Goal: Task Accomplishment & Management: Use online tool/utility

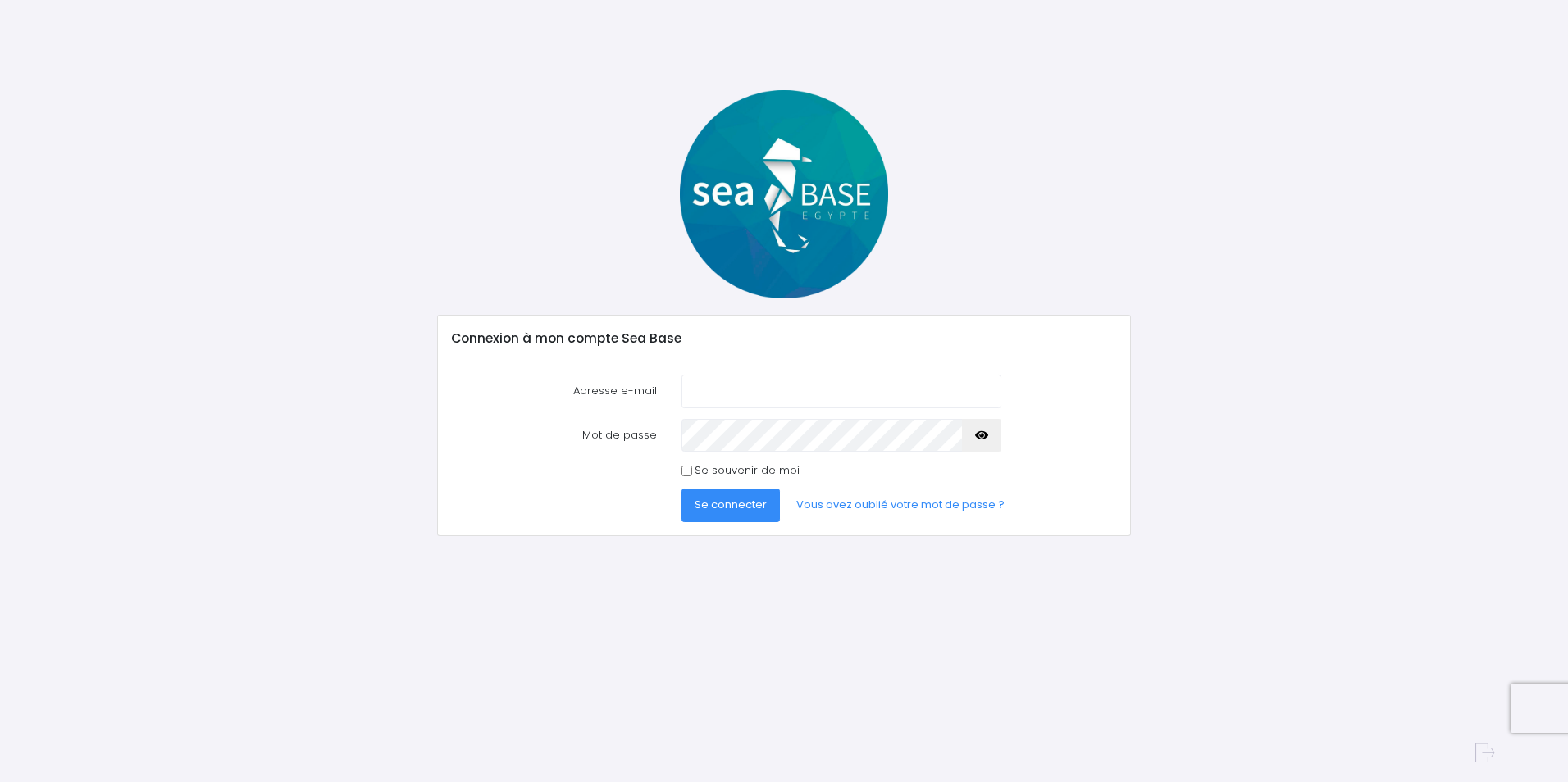
type input "[EMAIL_ADDRESS][DOMAIN_NAME]"
click at [726, 510] on span "Se connecter" at bounding box center [730, 504] width 72 height 16
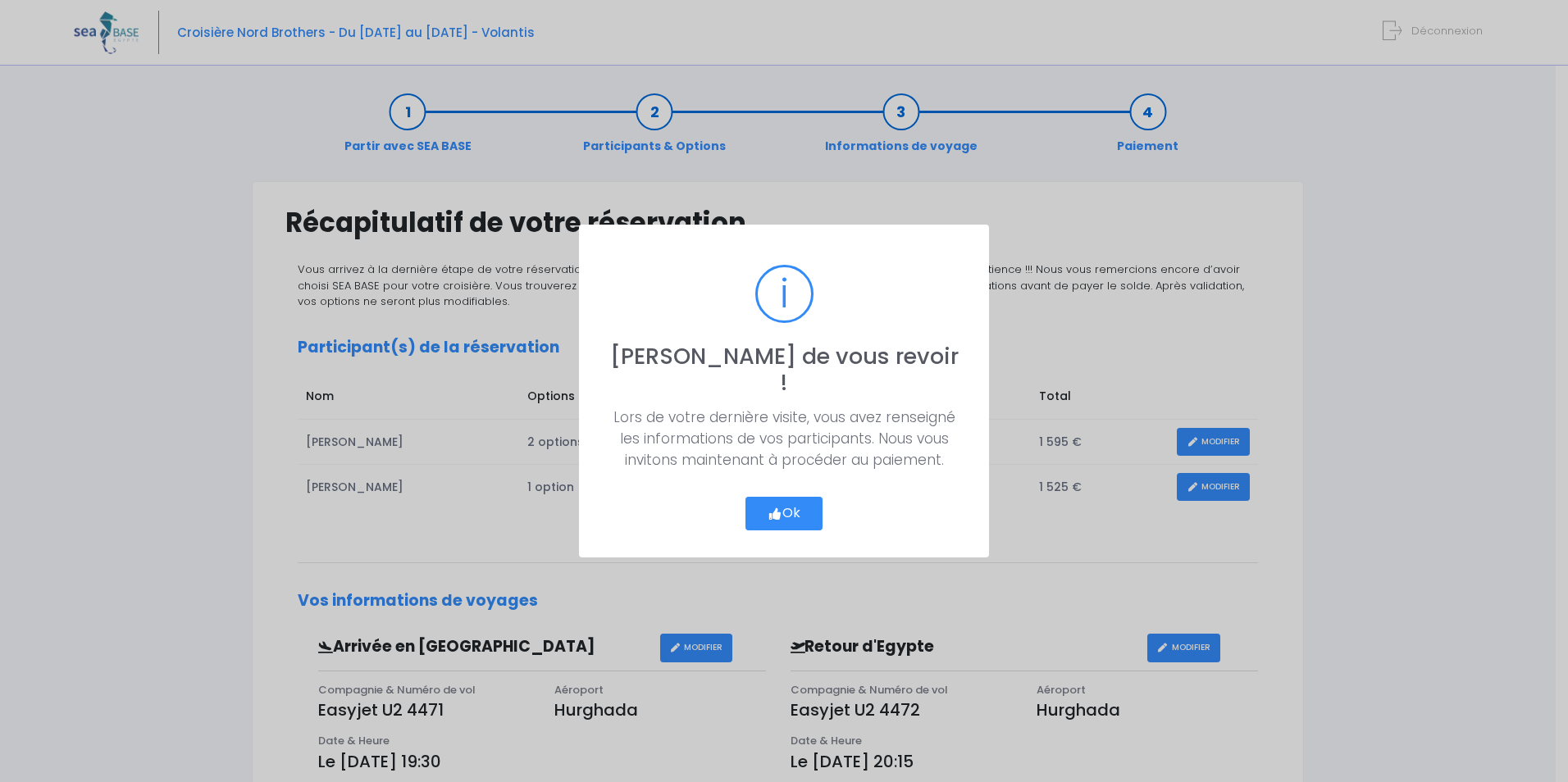
click at [785, 499] on button "Ok" at bounding box center [784, 514] width 77 height 34
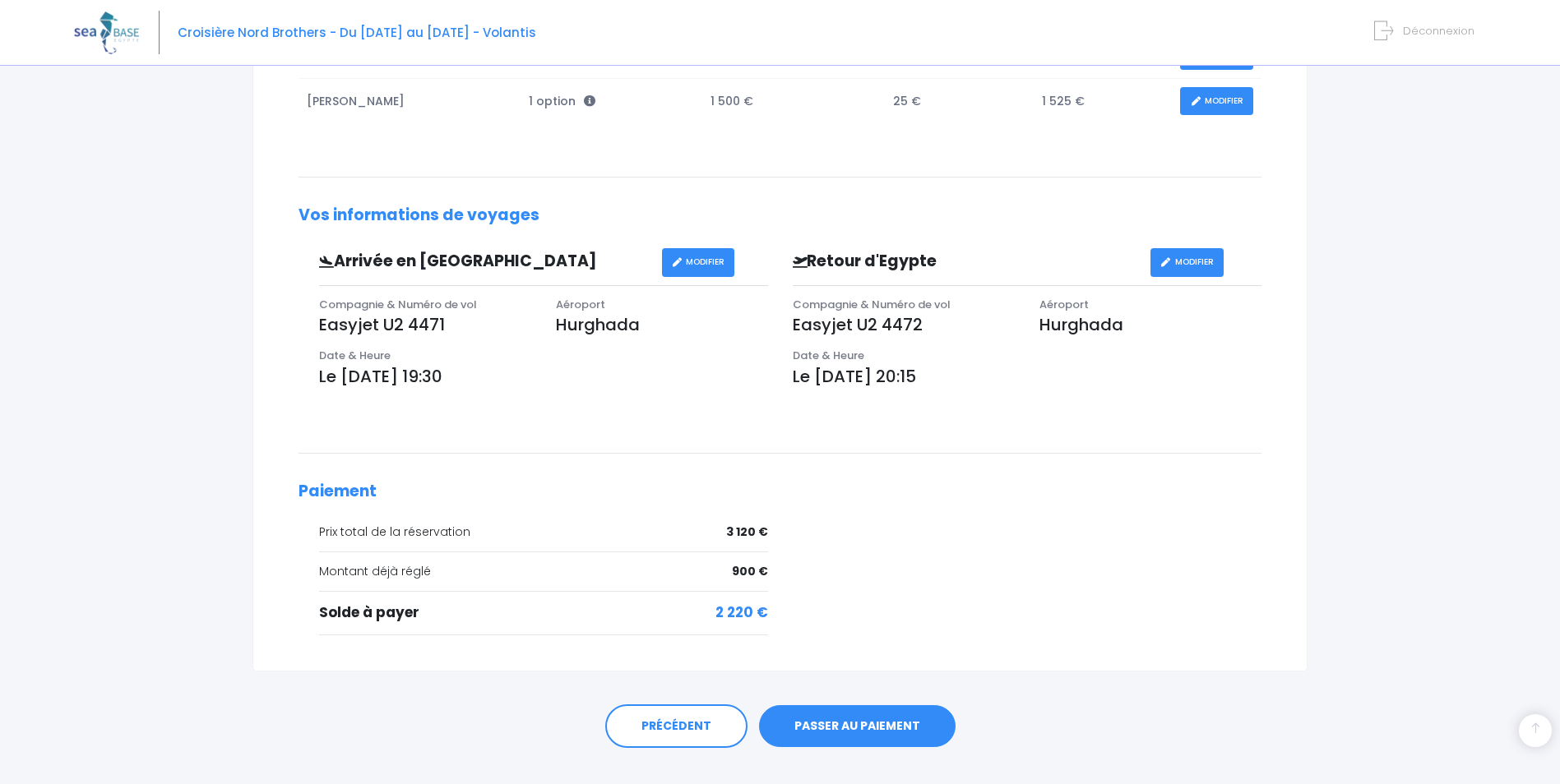
scroll to position [417, 0]
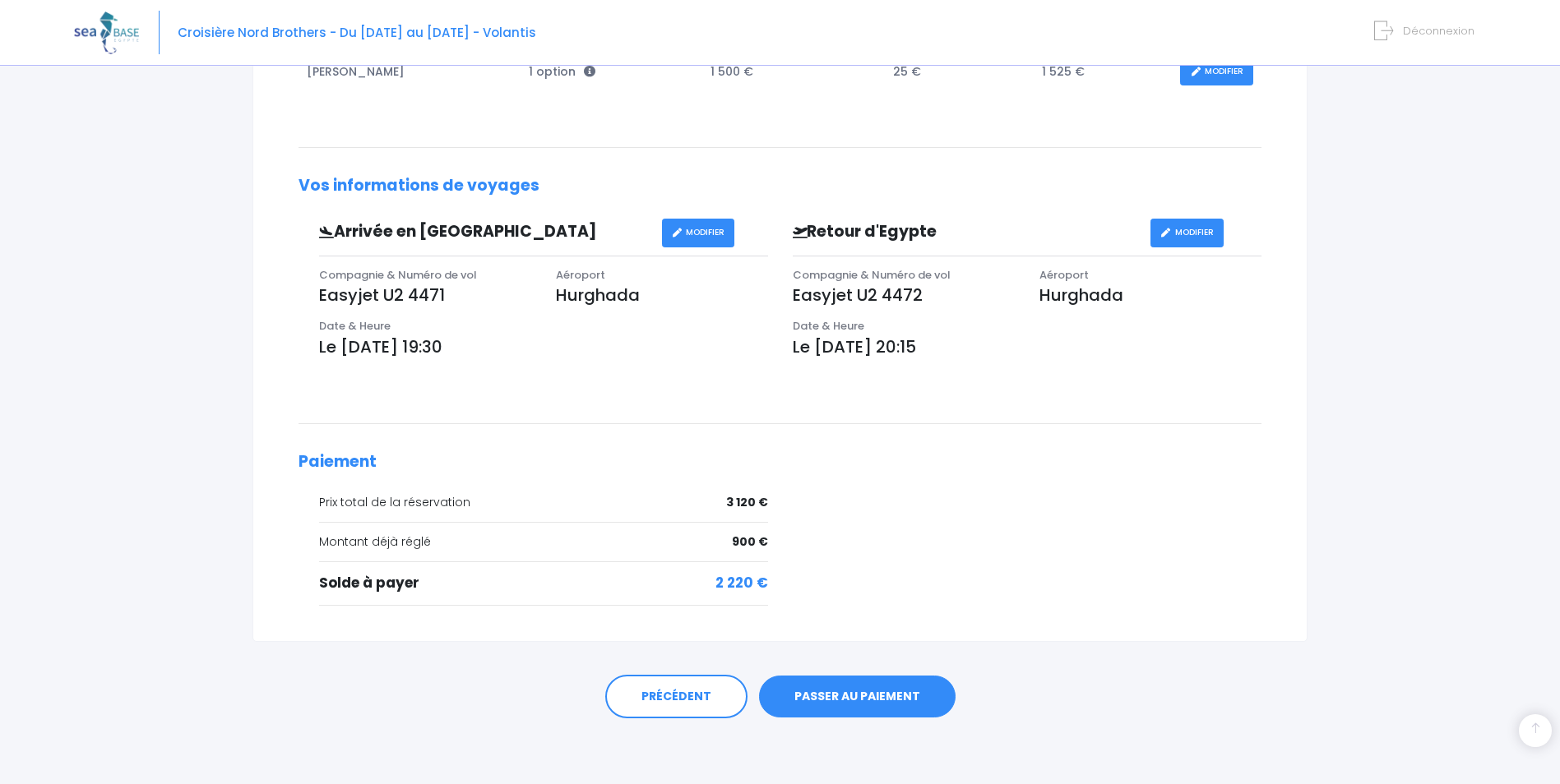
click at [130, 344] on div "Partir avec SEA BASE Participants & Options Informations de voyage Paiement Réc…" at bounding box center [780, 221] width 1412 height 1124
click at [74, 484] on div "Partir avec SEA BASE Participants & Options Informations de voyage Paiement Réc…" at bounding box center [780, 221] width 1412 height 1124
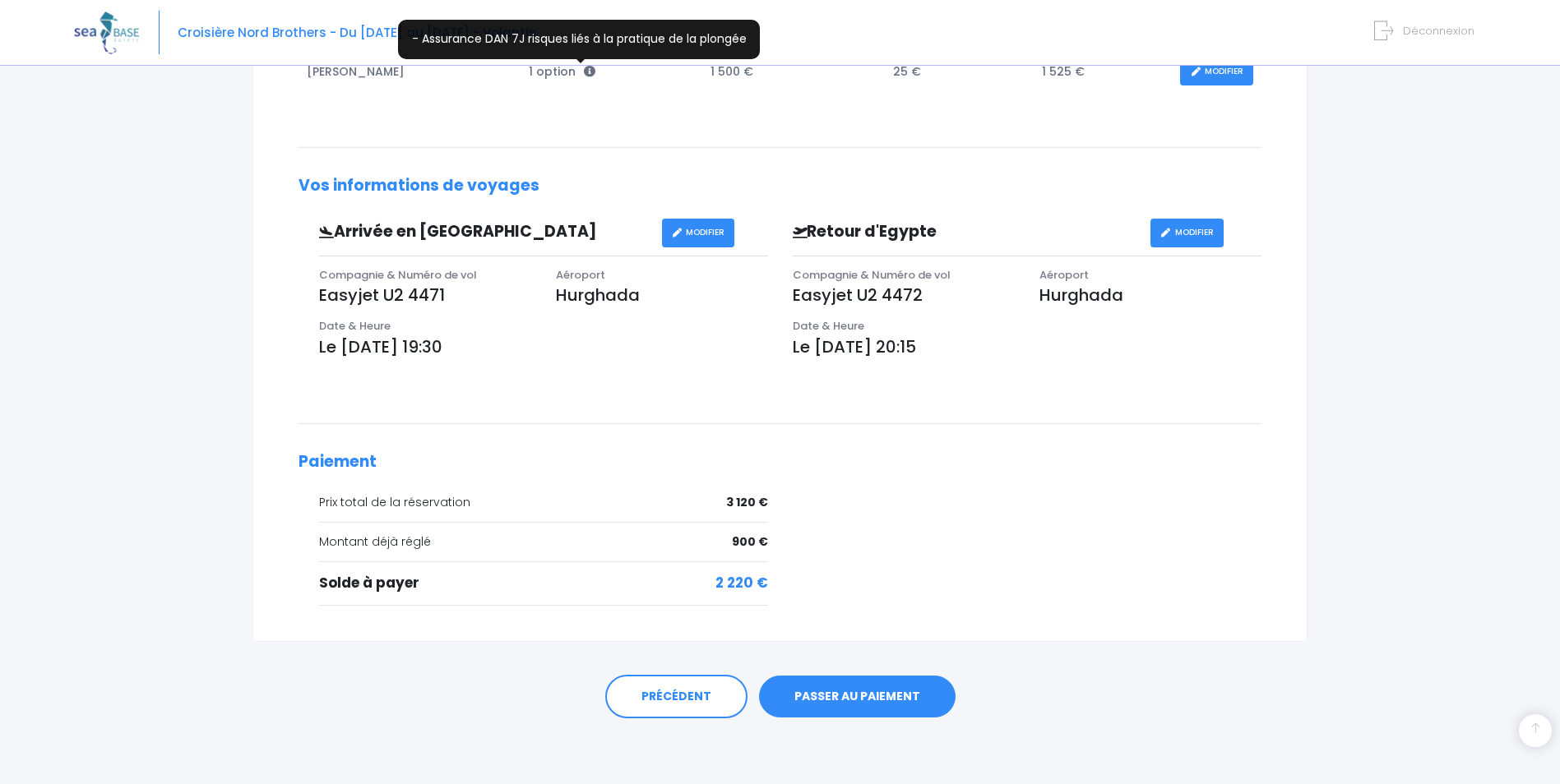
click at [584, 69] on icon at bounding box center [590, 71] width 12 height 12
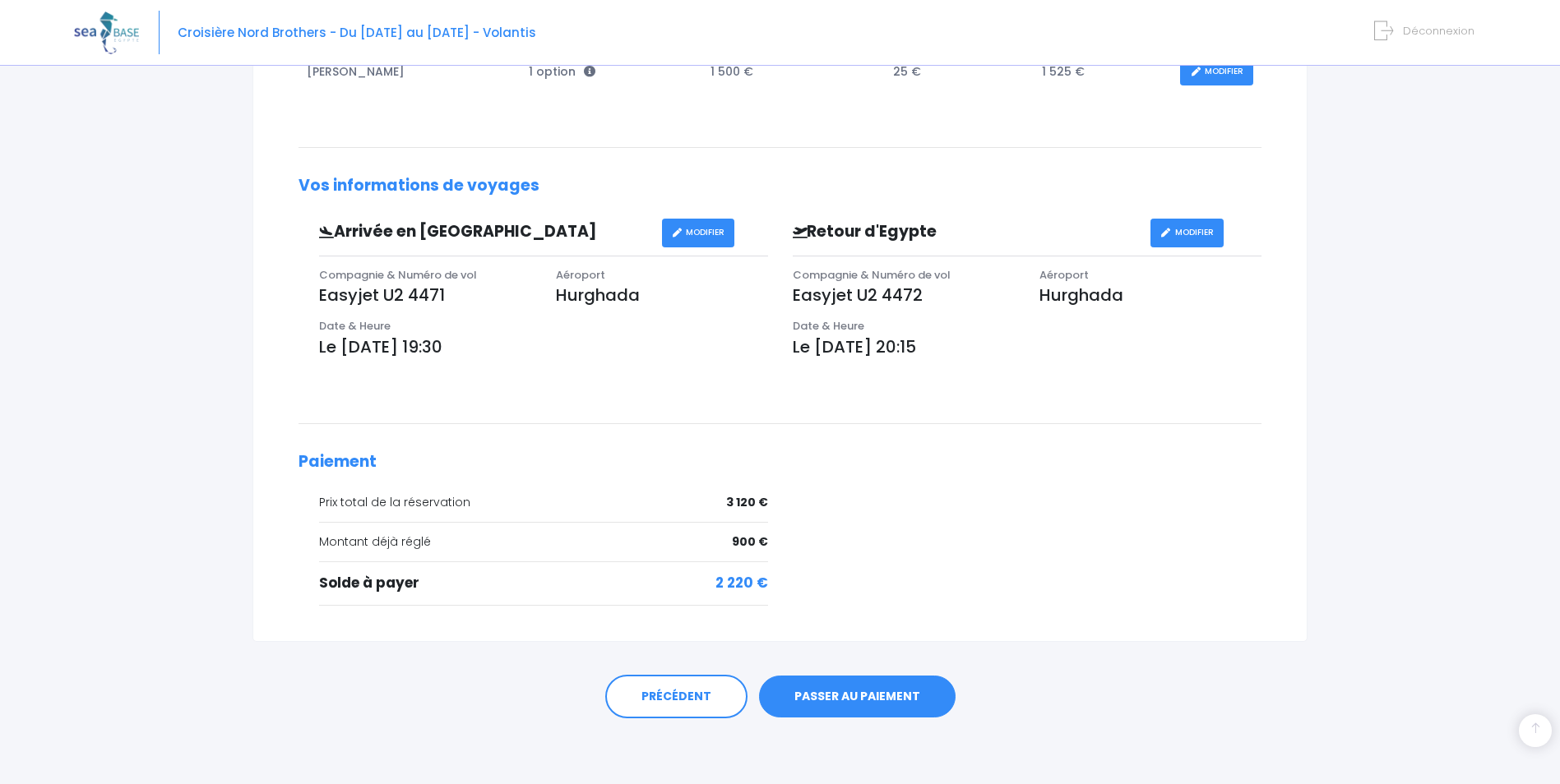
drag, startPoint x: 1564, startPoint y: 419, endPoint x: 1525, endPoint y: 656, distance: 240.2
click at [1525, 656] on div "Notre plateforme de réservation n'est pas compatible avec votre appareil. Veuil…" at bounding box center [780, 184] width 1560 height 1202
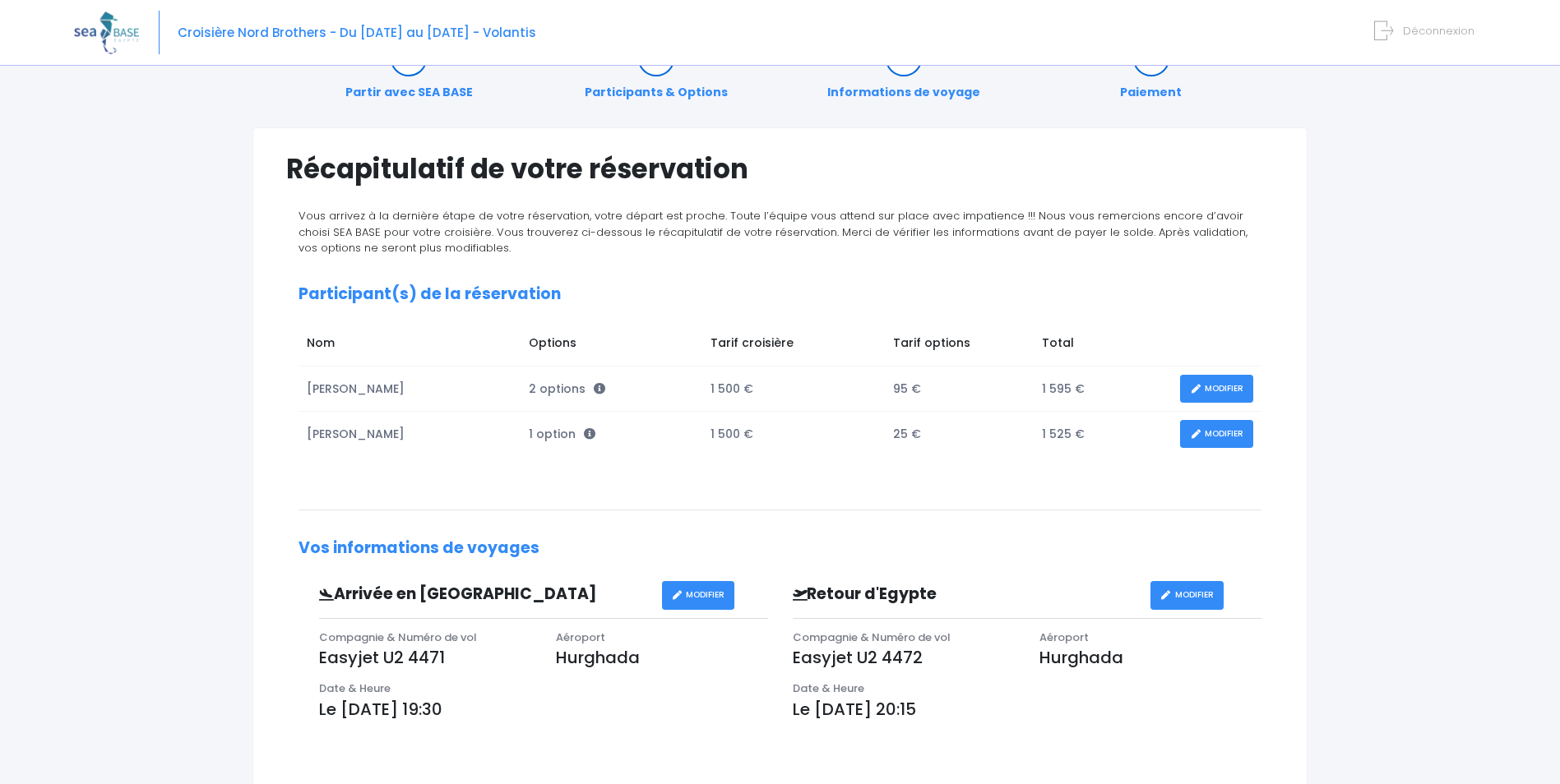
scroll to position [46, 0]
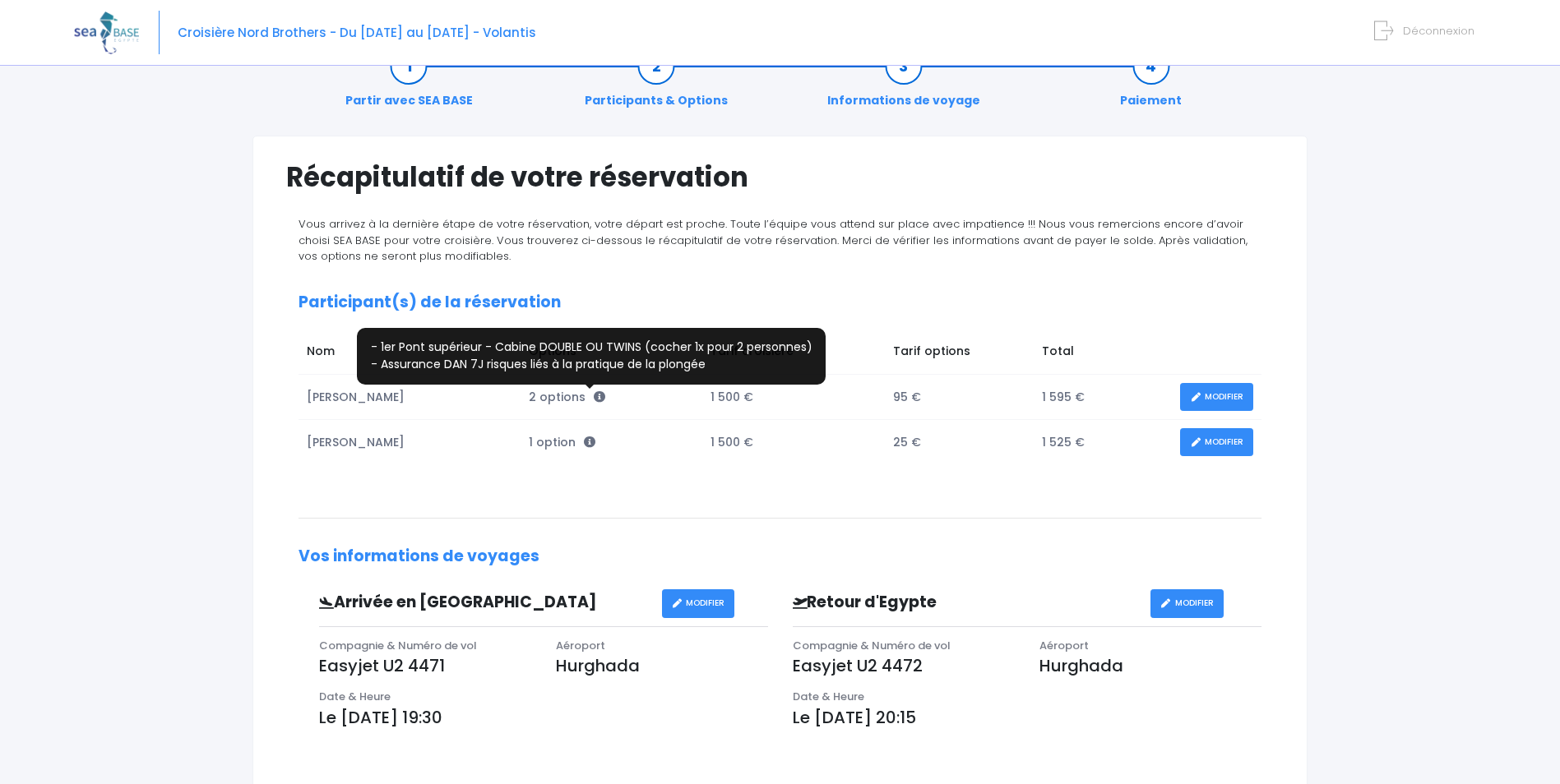
click at [594, 398] on icon at bounding box center [600, 397] width 12 height 12
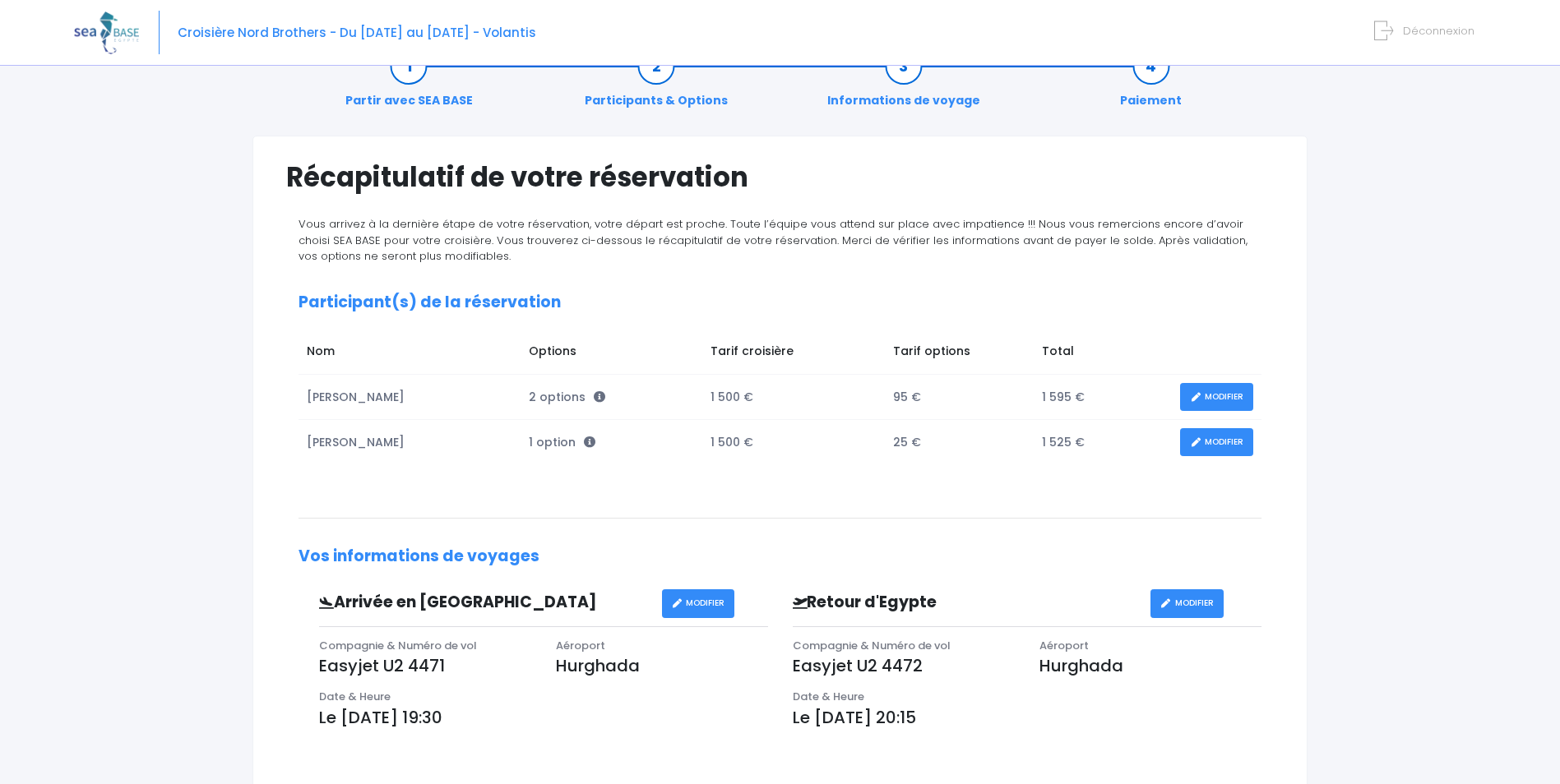
click at [122, 605] on div "Partir avec SEA BASE Participants & Options Informations de voyage Paiement Réc…" at bounding box center [780, 592] width 1412 height 1124
